Goal: Transaction & Acquisition: Book appointment/travel/reservation

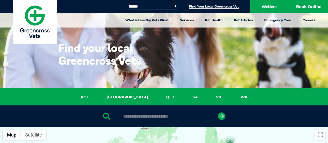
click at [157, 97] on link "QLD" at bounding box center [170, 97] width 26 height 6
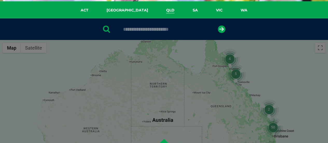
scroll to position [119, 0]
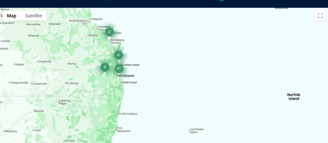
drag, startPoint x: 181, startPoint y: 125, endPoint x: 93, endPoint y: 27, distance: 131.2
click at [93, 27] on div at bounding box center [164, 108] width 328 height 200
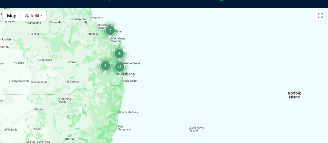
click at [122, 83] on div at bounding box center [164, 108] width 328 height 200
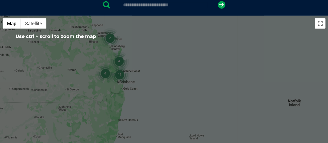
scroll to position [130, 0]
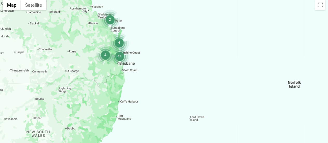
click at [119, 71] on div at bounding box center [164, 97] width 328 height 200
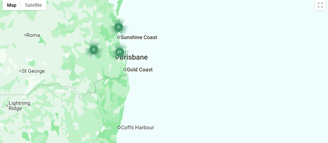
click at [119, 71] on div at bounding box center [164, 97] width 328 height 200
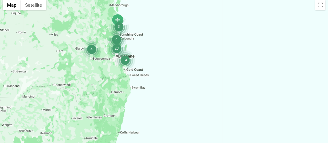
click at [126, 75] on div at bounding box center [164, 97] width 328 height 200
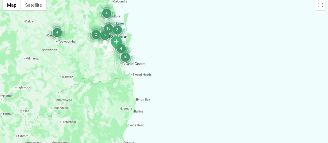
click at [124, 70] on div at bounding box center [164, 97] width 328 height 200
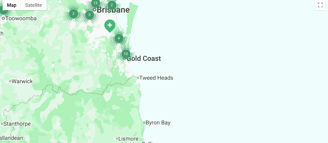
click at [124, 70] on div at bounding box center [164, 97] width 328 height 200
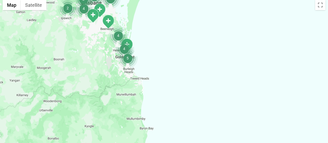
click at [112, 53] on div at bounding box center [164, 97] width 328 height 200
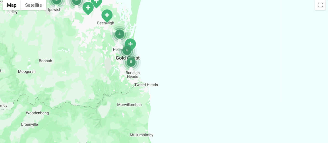
click at [112, 53] on div at bounding box center [164, 97] width 328 height 200
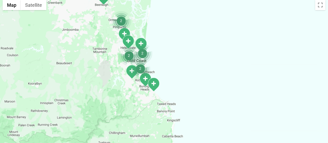
click at [113, 41] on div at bounding box center [164, 97] width 328 height 200
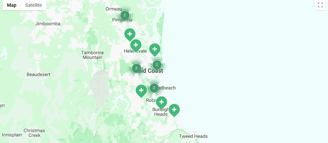
click at [113, 41] on div at bounding box center [164, 97] width 328 height 200
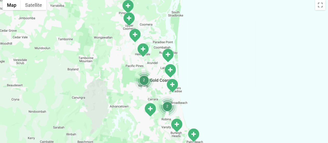
click at [127, 18] on img "Upper Coomera" at bounding box center [128, 19] width 13 height 14
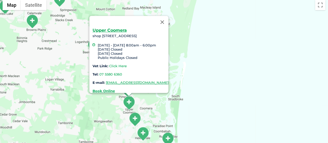
click at [109, 64] on link "Click Here" at bounding box center [118, 66] width 18 height 4
click at [135, 116] on img "Oxenford" at bounding box center [134, 119] width 13 height 14
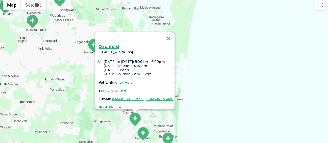
click at [115, 80] on link "Click Here" at bounding box center [124, 82] width 18 height 4
click at [174, 34] on button "Close" at bounding box center [168, 38] width 12 height 12
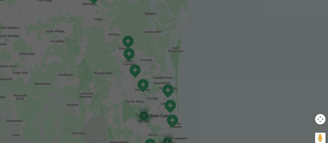
scroll to position [181, 0]
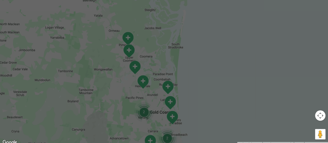
click at [129, 51] on img "Upper Coomera" at bounding box center [128, 51] width 13 height 14
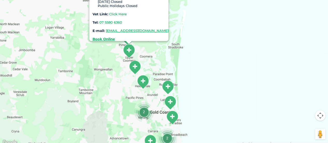
click at [109, 12] on link "Click Here" at bounding box center [118, 14] width 18 height 4
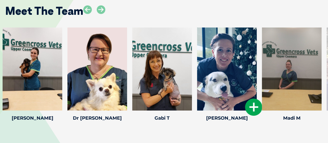
scroll to position [777, 0]
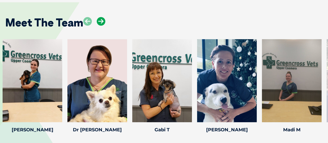
click at [100, 23] on icon at bounding box center [101, 21] width 9 height 9
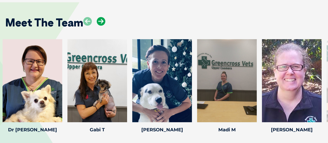
click at [100, 23] on icon at bounding box center [101, 21] width 9 height 9
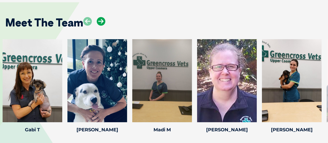
click at [100, 23] on icon at bounding box center [101, 21] width 9 height 9
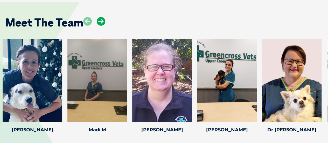
click at [100, 23] on icon at bounding box center [101, 21] width 9 height 9
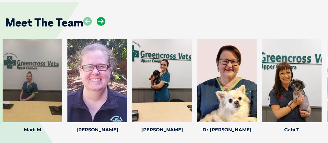
click at [100, 23] on icon at bounding box center [101, 21] width 9 height 9
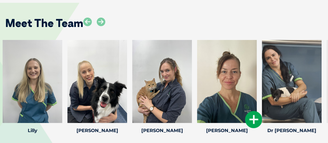
scroll to position [674, 0]
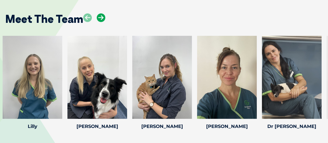
click at [100, 18] on icon at bounding box center [101, 17] width 9 height 9
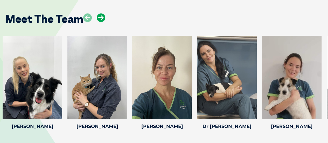
click at [100, 18] on icon at bounding box center [101, 17] width 9 height 9
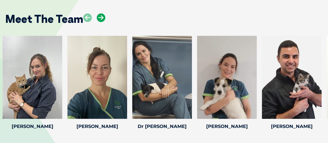
click at [100, 18] on icon at bounding box center [101, 17] width 9 height 9
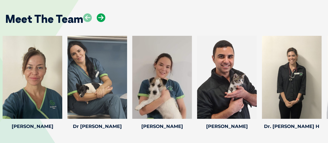
click at [100, 18] on icon at bounding box center [101, 17] width 9 height 9
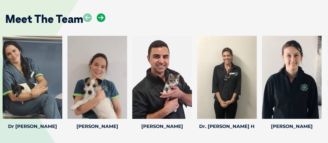
click at [100, 18] on icon at bounding box center [101, 17] width 9 height 9
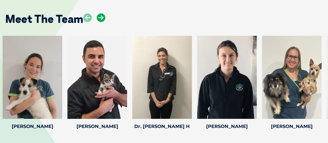
click at [100, 18] on icon at bounding box center [101, 17] width 9 height 9
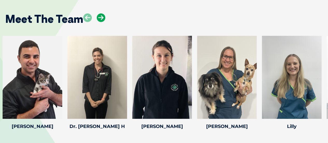
click at [100, 18] on icon at bounding box center [101, 17] width 9 height 9
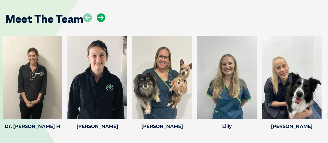
click at [100, 18] on icon at bounding box center [101, 17] width 9 height 9
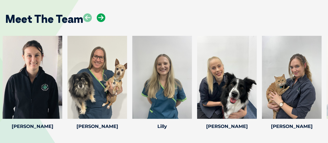
click at [100, 18] on icon at bounding box center [101, 17] width 9 height 9
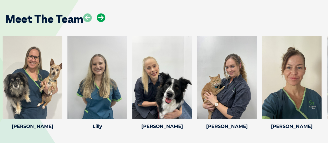
click at [100, 18] on icon at bounding box center [101, 17] width 9 height 9
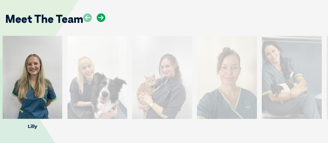
click at [100, 18] on icon at bounding box center [101, 17] width 9 height 9
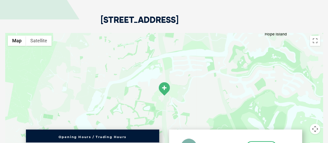
scroll to position [829, 0]
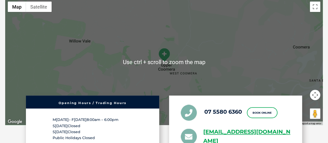
scroll to position [985, 0]
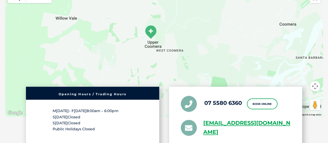
drag, startPoint x: 202, startPoint y: 67, endPoint x: 188, endPoint y: 60, distance: 15.3
click at [188, 60] on div at bounding box center [163, 53] width 317 height 126
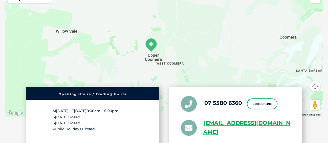
click at [151, 55] on div at bounding box center [163, 53] width 317 height 126
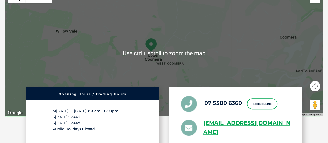
click at [159, 59] on div at bounding box center [163, 53] width 317 height 126
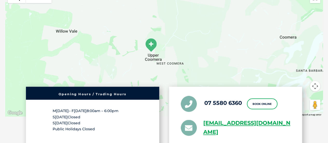
click at [159, 59] on div at bounding box center [163, 53] width 317 height 126
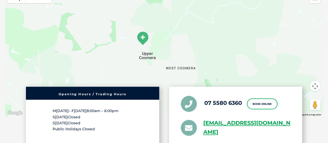
click at [155, 57] on div at bounding box center [163, 53] width 317 height 126
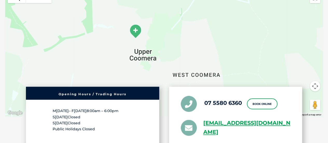
click at [155, 57] on div at bounding box center [163, 53] width 317 height 126
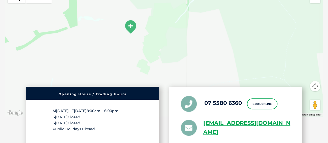
click at [144, 50] on div at bounding box center [163, 53] width 317 height 126
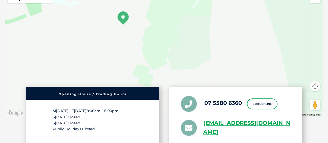
click at [144, 50] on div at bounding box center [163, 53] width 317 height 126
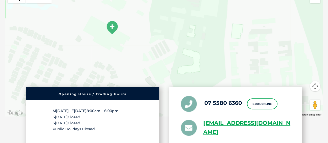
drag, startPoint x: 144, startPoint y: 35, endPoint x: 136, endPoint y: 60, distance: 26.2
click at [136, 60] on div at bounding box center [163, 53] width 317 height 126
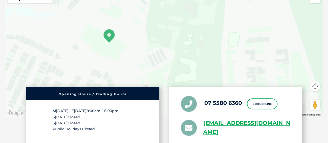
click at [130, 48] on div at bounding box center [163, 53] width 317 height 126
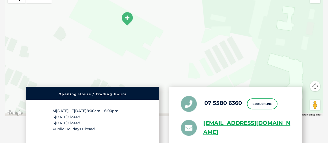
drag, startPoint x: 134, startPoint y: 42, endPoint x: 165, endPoint y: 21, distance: 38.1
click at [169, 19] on div at bounding box center [163, 53] width 317 height 126
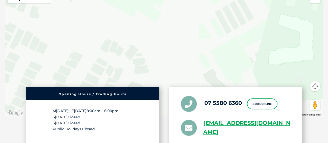
drag, startPoint x: 141, startPoint y: 57, endPoint x: 150, endPoint y: 38, distance: 21.3
click at [150, 38] on div at bounding box center [163, 53] width 317 height 126
click at [126, 55] on div at bounding box center [163, 53] width 317 height 126
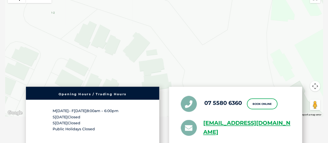
click at [129, 59] on div at bounding box center [163, 53] width 317 height 126
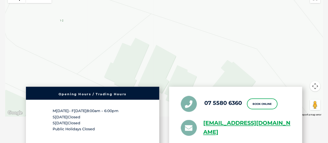
drag, startPoint x: 130, startPoint y: 38, endPoint x: 216, endPoint y: 92, distance: 101.6
click at [216, 92] on div "Shop 9/1-13 Coomera Grand Dr, Upper Coomera QLD 4209 ← Move left → Move right ↑…" at bounding box center [164, 51] width 328 height 248
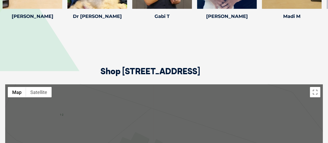
scroll to position [907, 0]
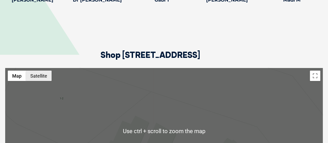
click at [40, 75] on button "Satellite" at bounding box center [39, 75] width 26 height 10
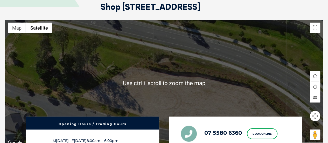
scroll to position [959, 0]
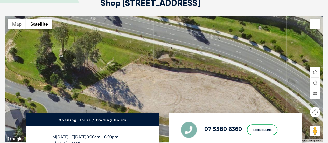
click at [315, 114] on div "Opening Hours / Trading Hours Monday – Friday 8:00am – 6:00pm Saturday Closed S…" at bounding box center [163, 142] width 317 height 59
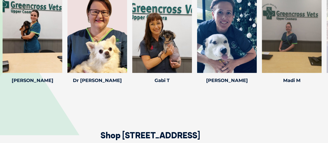
drag, startPoint x: 188, startPoint y: 65, endPoint x: 183, endPoint y: -8, distance: 73.0
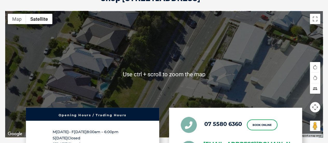
scroll to position [938, 0]
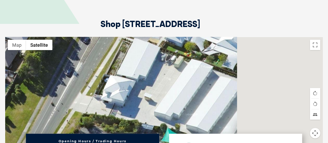
drag, startPoint x: 212, startPoint y: 76, endPoint x: 95, endPoint y: 66, distance: 117.5
click at [95, 66] on div at bounding box center [163, 100] width 317 height 126
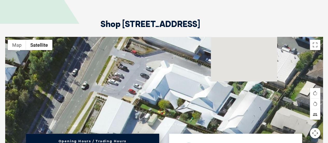
drag, startPoint x: 162, startPoint y: 91, endPoint x: 153, endPoint y: 126, distance: 36.3
click at [153, 126] on div at bounding box center [163, 100] width 317 height 126
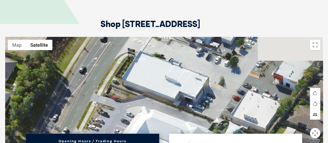
drag, startPoint x: 143, startPoint y: 68, endPoint x: 114, endPoint y: 136, distance: 74.3
click at [114, 136] on div "Shop 9/1-13 Coomera Grand Dr, Upper Coomera QLD 4209 ← Move left → Move right ↑…" at bounding box center [164, 98] width 328 height 248
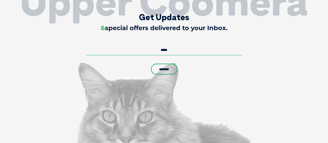
drag, startPoint x: 180, startPoint y: 79, endPoint x: 156, endPoint y: 155, distance: 79.8
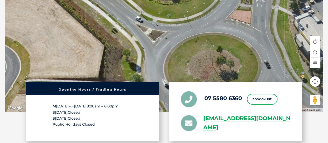
scroll to position [971, 0]
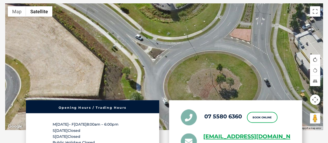
click at [315, 59] on button "Rotate map clockwise" at bounding box center [315, 59] width 10 height 10
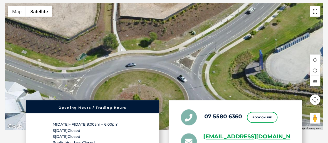
click at [311, 12] on button "Toggle fullscreen view" at bounding box center [315, 11] width 10 height 10
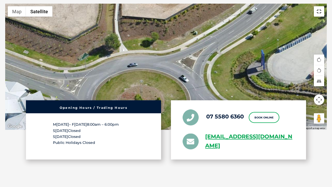
click at [324, 9] on button "Toggle fullscreen view" at bounding box center [319, 11] width 10 height 10
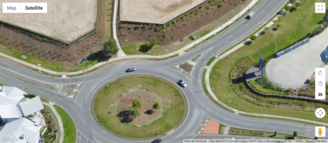
click at [316, 89] on button "Tilt map" at bounding box center [320, 94] width 10 height 10
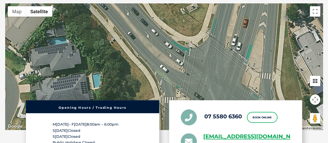
click at [313, 119] on div "Opening Hours / Trading Hours Monday – Friday 8:00am – 6:00pm Saturday Closed S…" at bounding box center [163, 129] width 317 height 59
click at [316, 116] on div "Opening Hours / Trading Hours Monday – Friday 8:00am – 6:00pm Saturday Closed S…" at bounding box center [163, 129] width 317 height 59
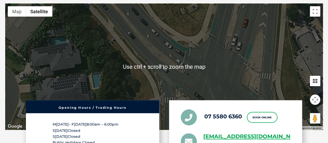
click at [273, 56] on div at bounding box center [163, 67] width 317 height 126
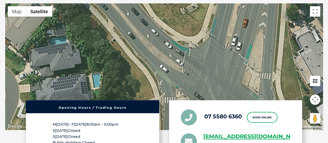
click at [168, 77] on div at bounding box center [163, 67] width 317 height 126
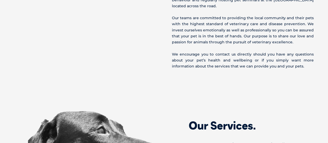
scroll to position [441, 0]
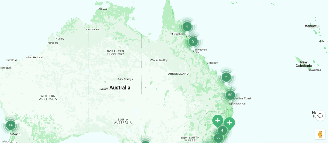
drag, startPoint x: 248, startPoint y: 27, endPoint x: 203, endPoint y: 90, distance: 77.6
click at [204, 90] on div at bounding box center [164, 45] width 328 height 200
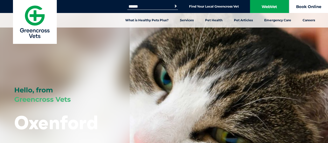
click at [314, 6] on link "Book Online" at bounding box center [308, 6] width 39 height 13
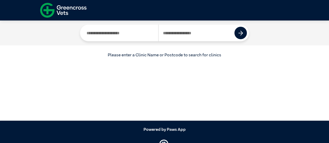
click at [168, 33] on input "Search by Postcode" at bounding box center [196, 33] width 76 height 17
type input "****"
click at [243, 35] on img at bounding box center [240, 33] width 5 height 5
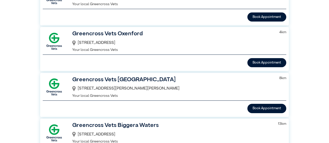
scroll to position [78, 0]
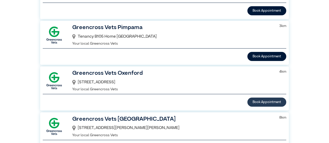
click at [261, 102] on button "Book Appointment" at bounding box center [266, 101] width 39 height 9
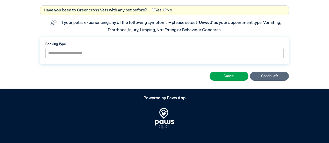
scroll to position [60, 0]
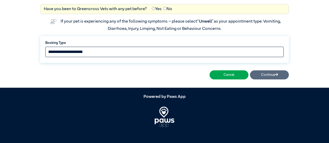
click at [77, 51] on select "**********" at bounding box center [164, 52] width 238 height 10
select select "*****"
click at [45, 47] on select "**********" at bounding box center [164, 52] width 238 height 10
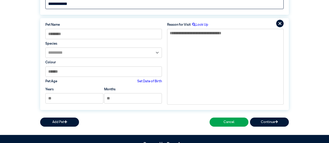
scroll to position [100, 0]
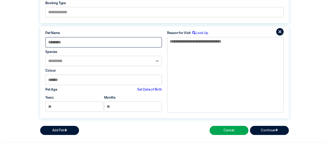
click at [62, 45] on input at bounding box center [103, 42] width 117 height 10
type input "******"
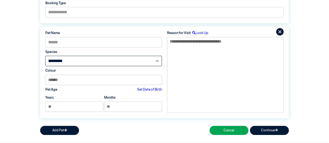
click at [62, 63] on select "**********" at bounding box center [103, 61] width 117 height 10
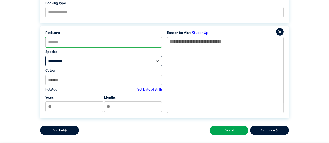
select select "*****"
click at [45, 56] on select "**********" at bounding box center [103, 61] width 117 height 10
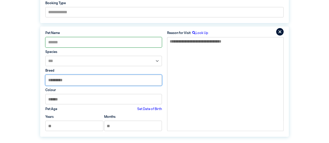
click at [59, 79] on input "text" at bounding box center [104, 80] width 116 height 10
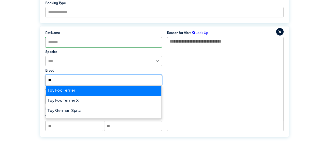
type input "*"
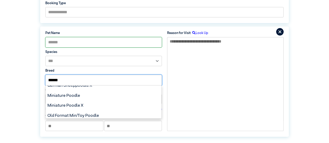
scroll to position [66, 0]
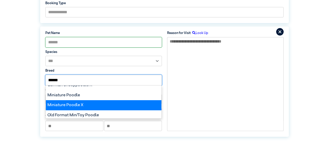
type input "******"
click at [79, 102] on div "Miniature Poodle X" at bounding box center [104, 105] width 116 height 10
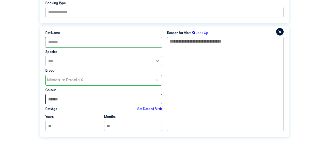
click at [68, 100] on input at bounding box center [103, 99] width 117 height 10
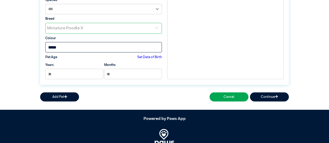
type input "*****"
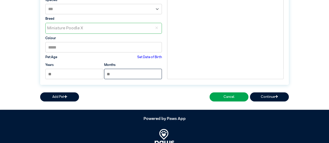
click at [125, 73] on input "*" at bounding box center [133, 74] width 58 height 10
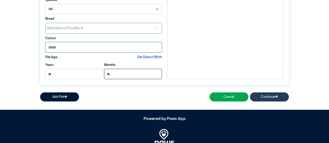
type input "*"
click at [271, 95] on button "Continue" at bounding box center [269, 96] width 39 height 9
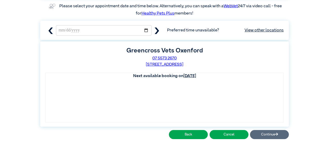
scroll to position [121, 0]
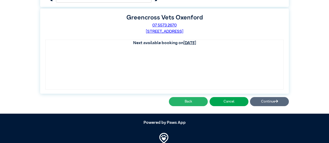
click at [197, 100] on button "Back" at bounding box center [188, 101] width 39 height 9
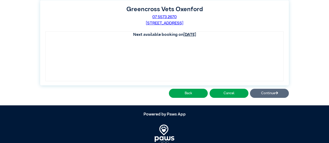
scroll to position [125, 0]
select select "*****"
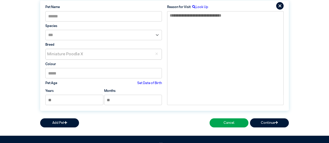
click at [146, 81] on label "Set Date of Birth" at bounding box center [149, 83] width 25 height 5
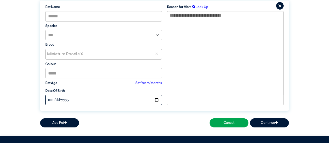
click at [71, 99] on input "**********" at bounding box center [103, 100] width 117 height 10
click at [158, 100] on input "**********" at bounding box center [103, 100] width 117 height 10
type input "**********"
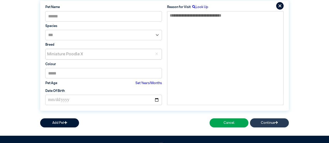
click at [274, 121] on button "Continue" at bounding box center [269, 122] width 39 height 9
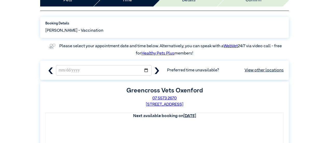
scroll to position [43, 0]
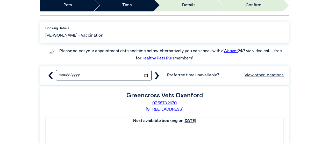
click at [146, 77] on input "**********" at bounding box center [104, 75] width 96 height 10
type input "**********"
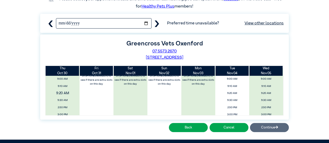
scroll to position [0, 0]
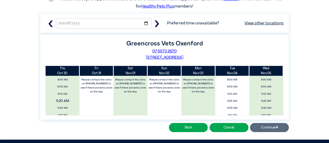
click at [64, 100] on span "9:20 AM" at bounding box center [63, 101] width 40 height 8
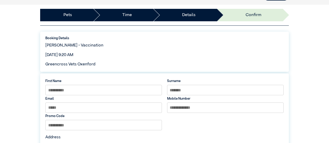
scroll to position [59, 0]
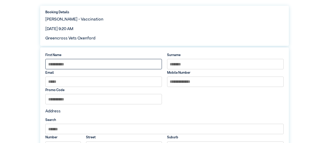
click at [85, 65] on input at bounding box center [103, 64] width 117 height 10
type input "*****"
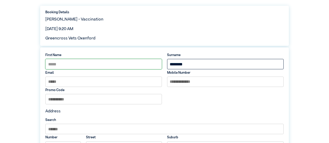
type input "********"
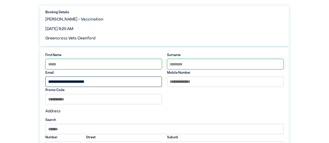
type input "**********"
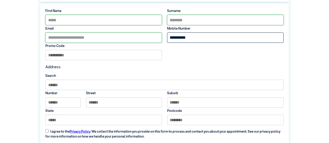
scroll to position [111, 0]
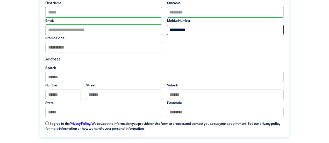
type input "**********"
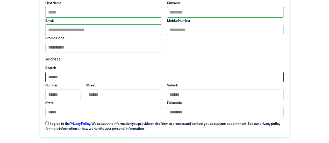
click at [70, 79] on input "Search by Suburb" at bounding box center [164, 77] width 238 height 10
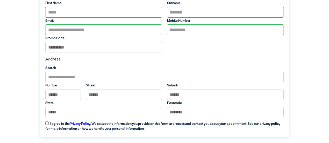
type input "**********"
type input "*"
type input "**********"
type input "***"
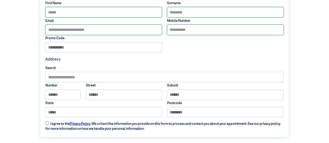
type input "****"
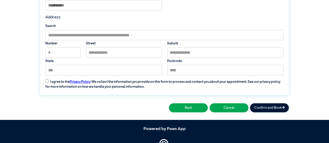
scroll to position [163, 0]
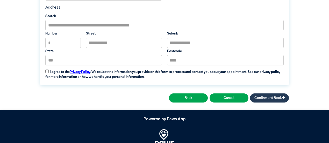
click at [279, 98] on button "Confirm and Book" at bounding box center [269, 97] width 39 height 9
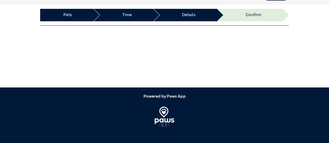
scroll to position [33, 0]
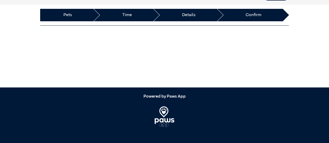
scroll to position [4, 0]
